Goal: Browse casually

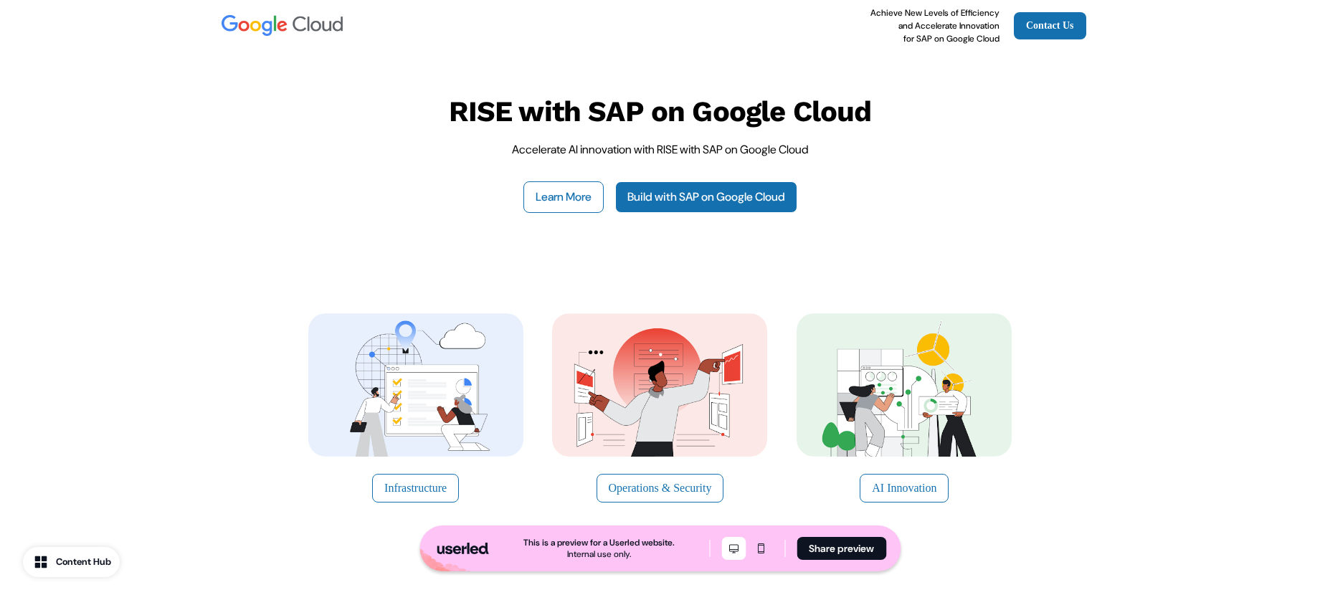
scroll to position [55, 0]
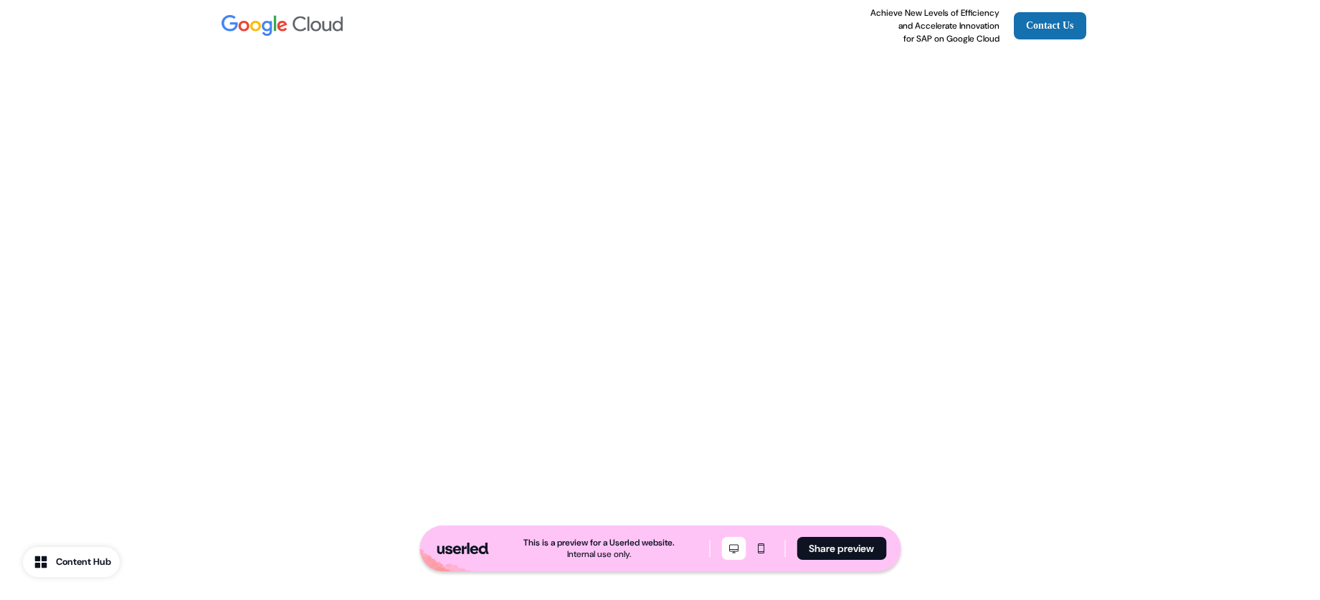
scroll to position [3266, 0]
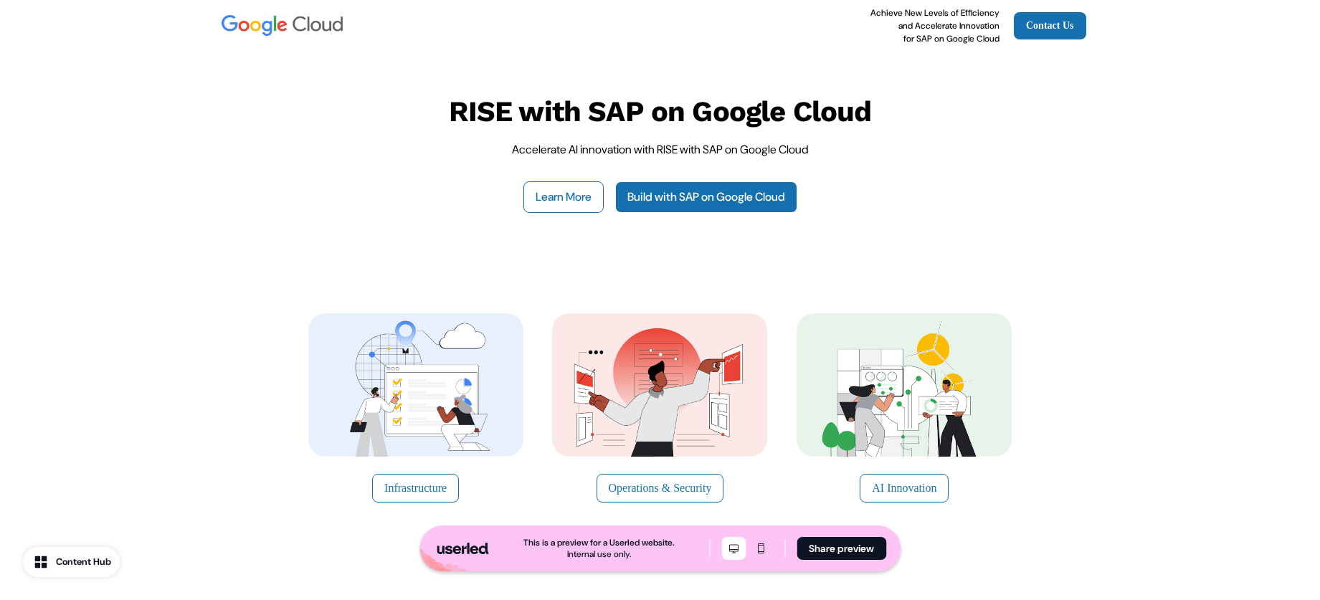
click at [353, 386] on img at bounding box center [415, 384] width 215 height 143
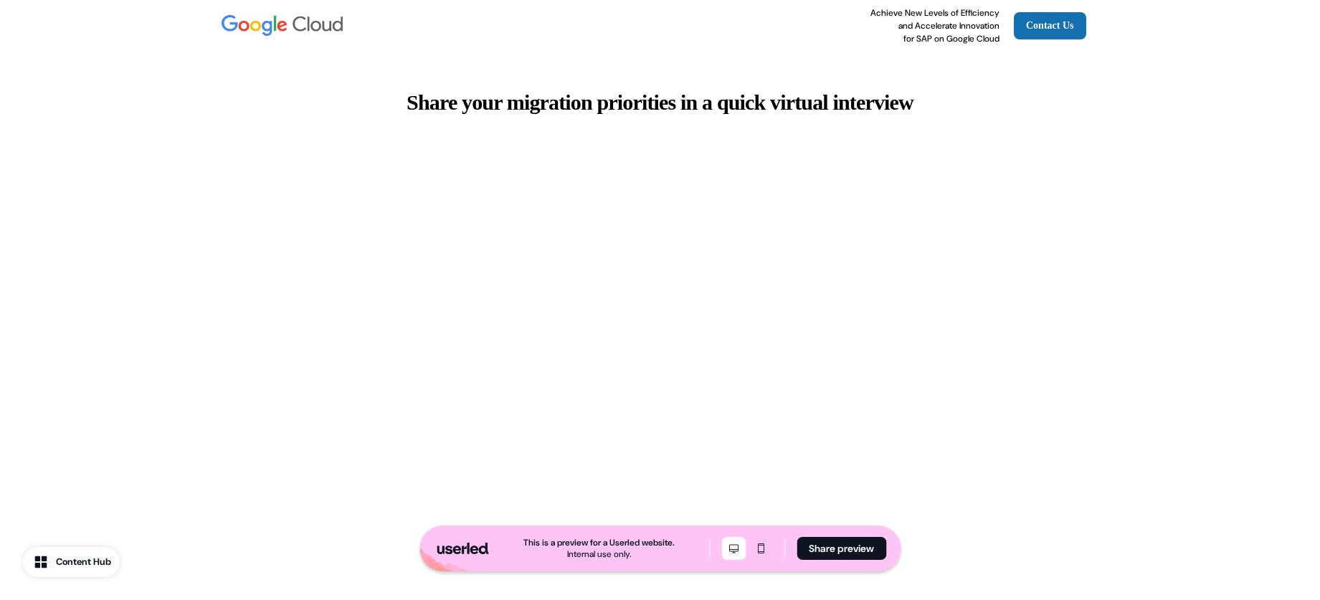
scroll to position [3114, 0]
